Goal: Information Seeking & Learning: Learn about a topic

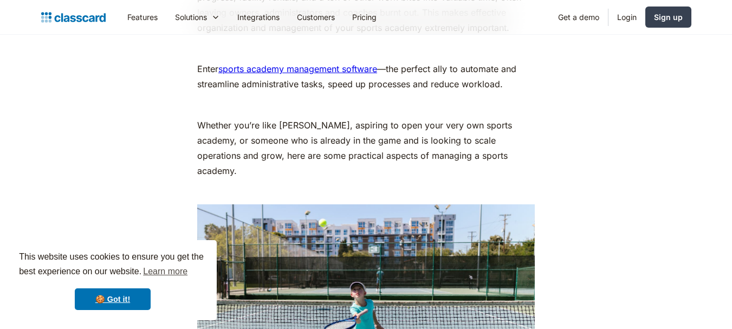
scroll to position [650, 0]
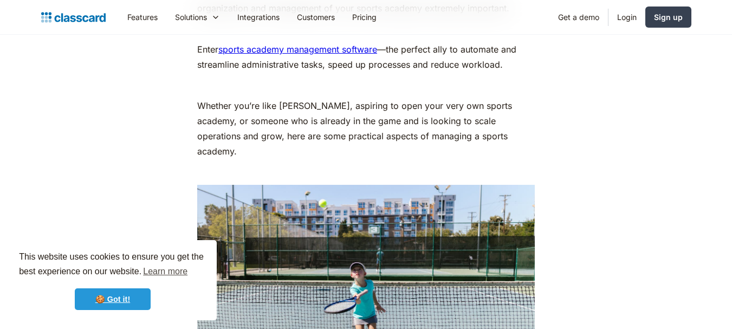
click at [119, 306] on link "🍪 Got it!" at bounding box center [113, 299] width 76 height 22
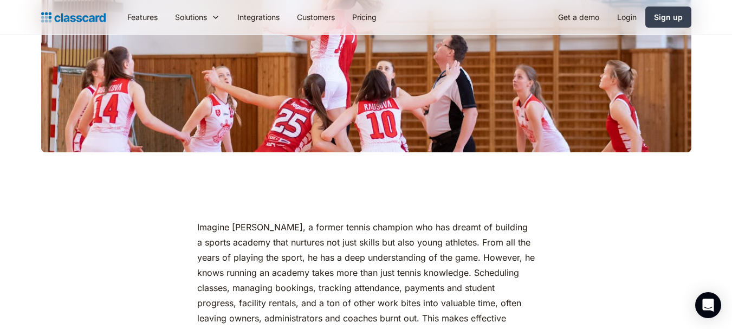
scroll to position [0, 0]
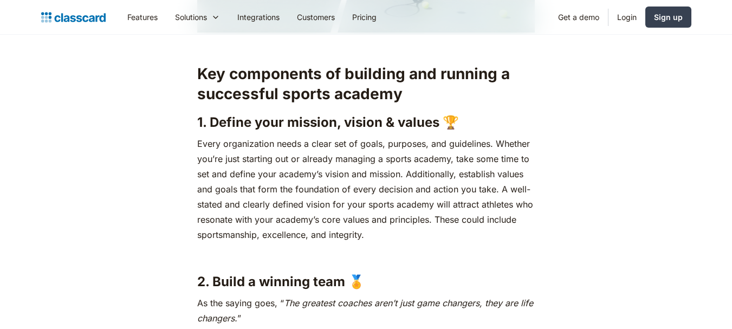
scroll to position [1029, 0]
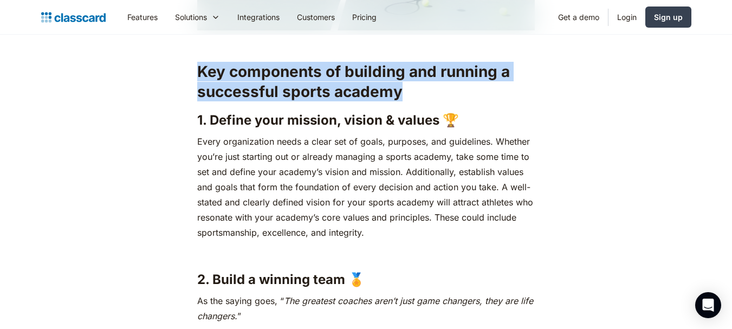
drag, startPoint x: 198, startPoint y: 54, endPoint x: 401, endPoint y: 81, distance: 204.3
click at [401, 82] on h2 "Key components of building and running a successful sports academy" at bounding box center [365, 82] width 337 height 40
copy h2 "Key components of building and running a successful sports academy"
